Goal: Check status: Check status

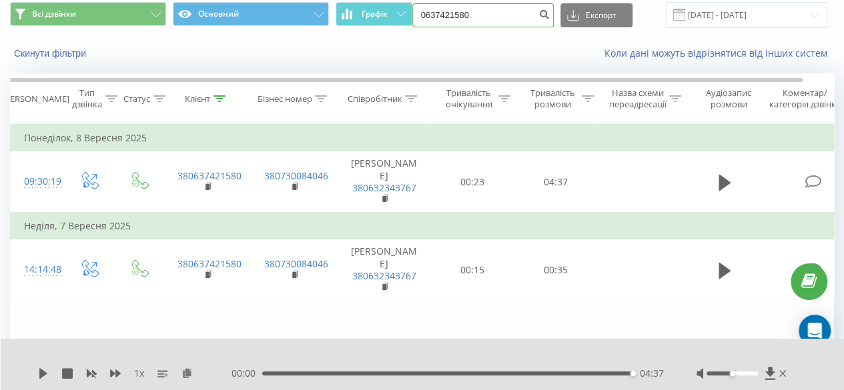
drag, startPoint x: 494, startPoint y: 13, endPoint x: 399, endPoint y: 27, distance: 95.8
click at [399, 27] on div "Всі дзвінки Основний Графік 0637421580 Експорт .csv .xls .xlsx [DATE] - [DATE]" at bounding box center [422, 15] width 824 height 26
click at [485, 9] on input "09993" at bounding box center [482, 15] width 141 height 24
type input "0999369327"
click at [544, 14] on icon "submit" at bounding box center [544, 13] width 11 height 8
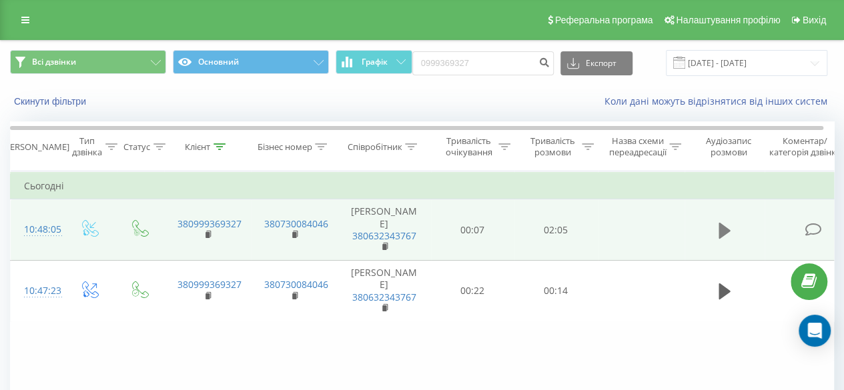
click at [718, 227] on icon at bounding box center [724, 231] width 12 height 16
